Goal: Find specific page/section: Find specific page/section

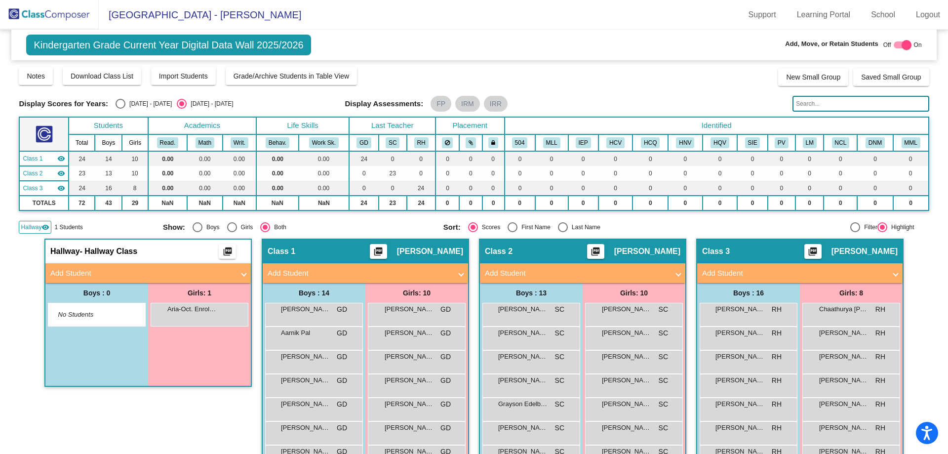
scroll to position [148, 0]
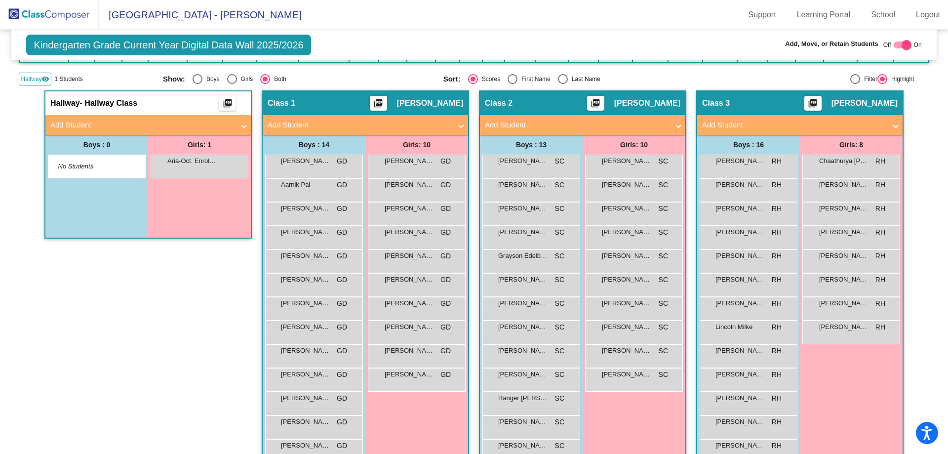
click at [38, 13] on img at bounding box center [49, 14] width 99 height 29
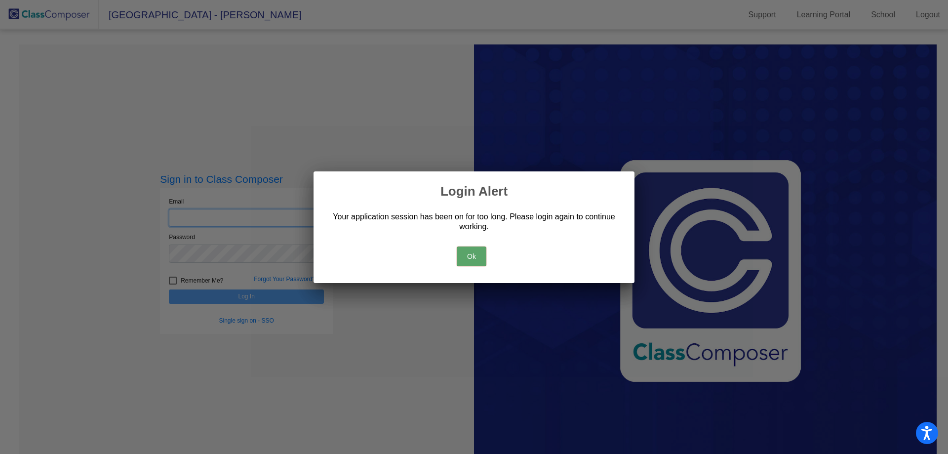
type input "[EMAIL_ADDRESS][DOMAIN_NAME]"
click at [466, 252] on button "Ok" at bounding box center [472, 256] width 30 height 20
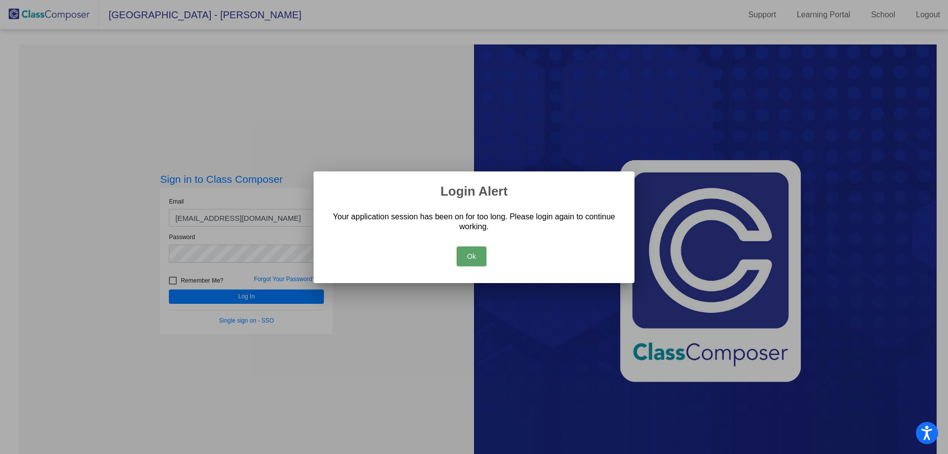
click at [466, 254] on button "Ok" at bounding box center [472, 256] width 30 height 20
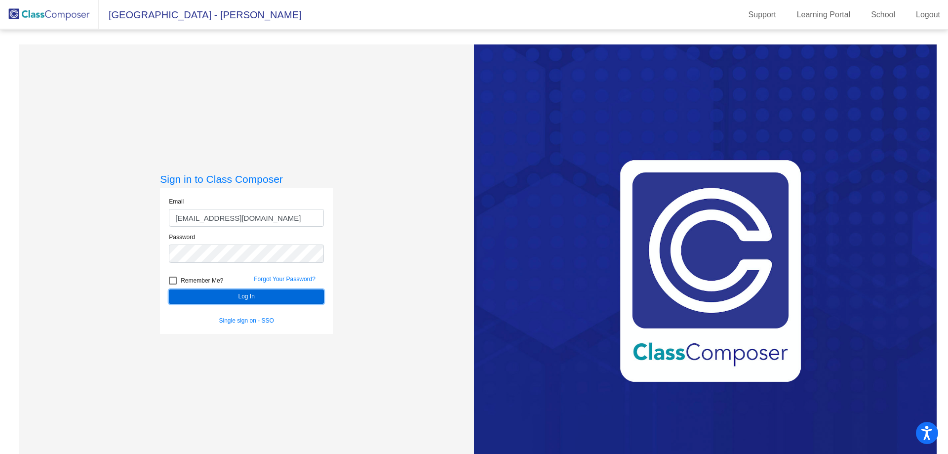
click at [231, 294] on button "Log In" at bounding box center [246, 296] width 155 height 14
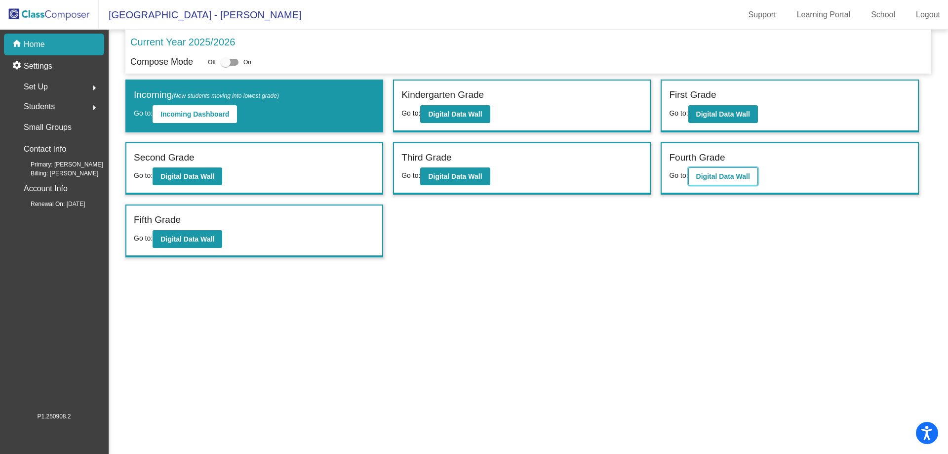
click at [717, 176] on b "Digital Data Wall" at bounding box center [724, 176] width 54 height 8
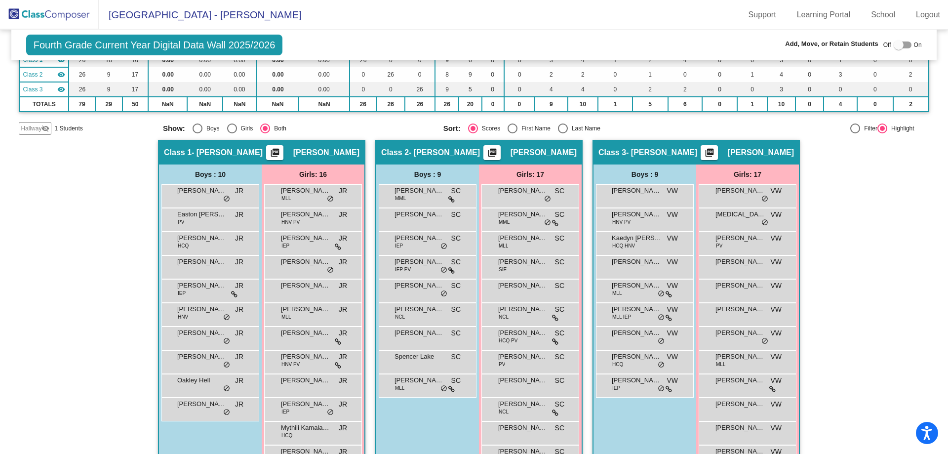
scroll to position [148, 0]
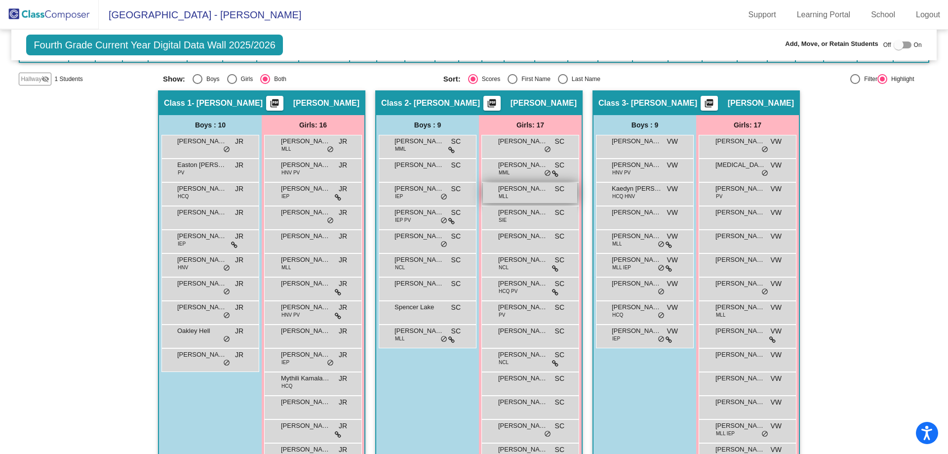
click at [526, 199] on div "[PERSON_NAME] [PERSON_NAME] MLL SC lock do_not_disturb_alt" at bounding box center [530, 193] width 94 height 20
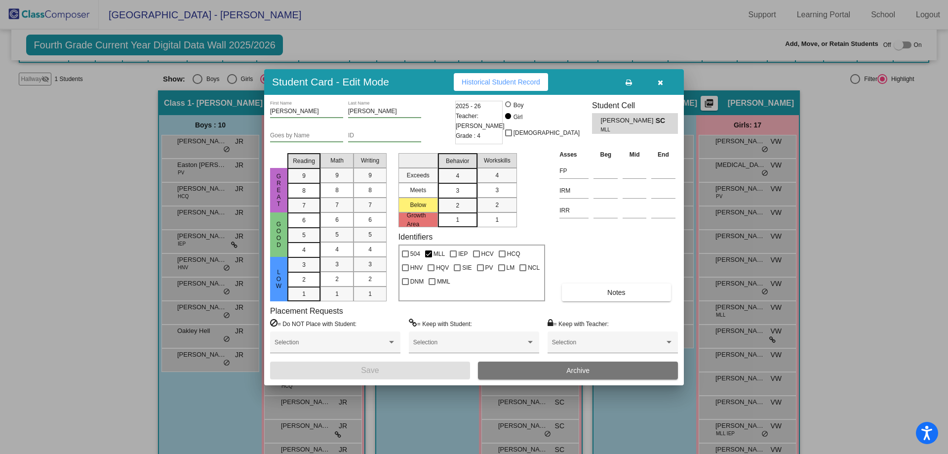
click at [664, 80] on button "button" at bounding box center [661, 82] width 32 height 18
